Goal: Information Seeking & Learning: Learn about a topic

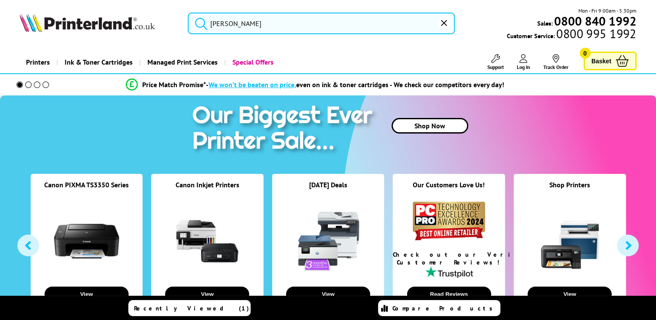
type input "can"
